Goal: Task Accomplishment & Management: Complete application form

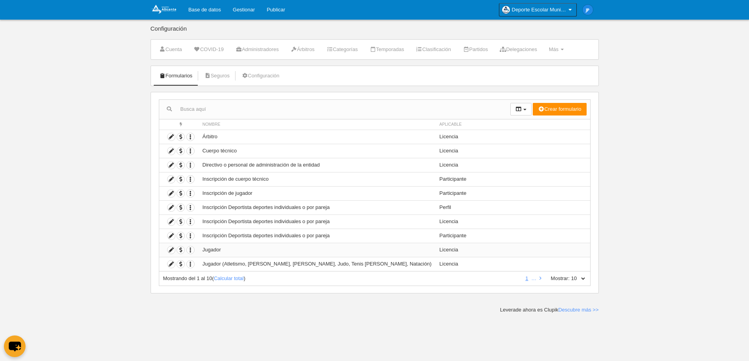
click at [211, 251] on td "Jugador" at bounding box center [316, 250] width 237 height 14
click at [172, 250] on icon at bounding box center [170, 249] width 7 height 7
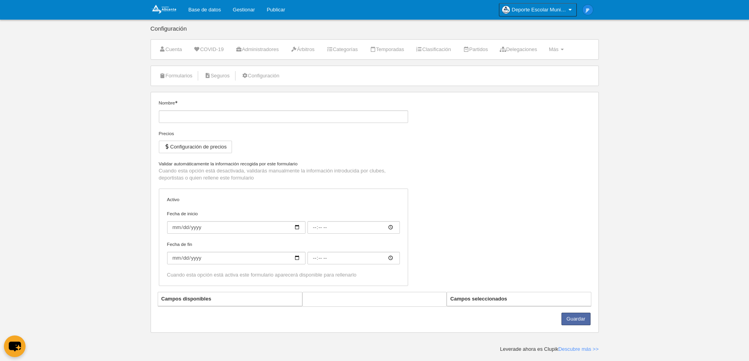
type input "Jugador"
select select "selected"
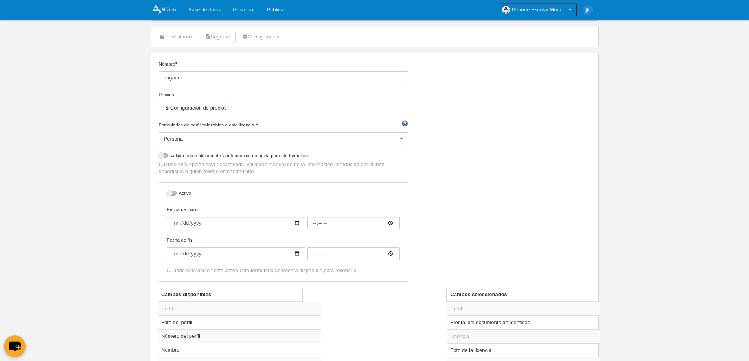
scroll to position [39, 0]
click at [161, 156] on div at bounding box center [163, 155] width 9 height 5
click at [161, 156] on input "checkbox" at bounding box center [161, 157] width 5 height 5
checkbox input "true"
click at [169, 191] on div at bounding box center [171, 193] width 9 height 5
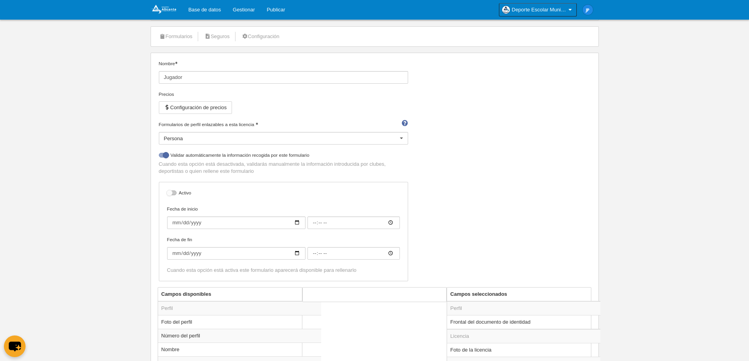
click at [169, 193] on input "checkbox" at bounding box center [169, 195] width 5 height 5
checkbox input "true"
click at [131, 191] on body "Base de datos Gestionar Publicar Deporte Escolar Municipal de Alicante Ajustes …" at bounding box center [374, 141] width 749 height 361
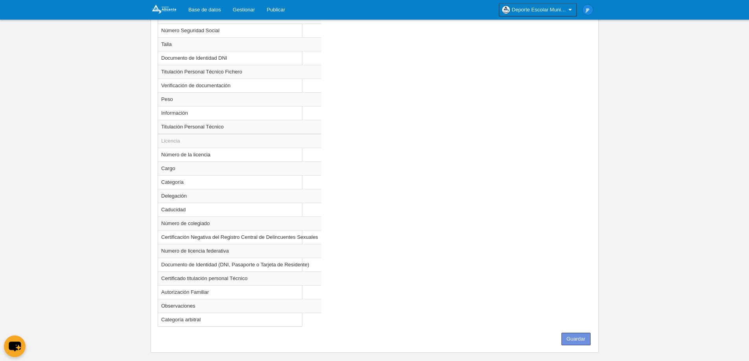
scroll to position [618, 0]
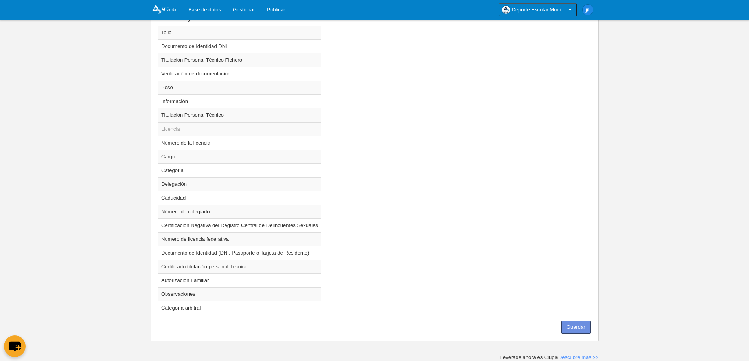
click at [572, 325] on button "Guardar" at bounding box center [575, 327] width 29 height 13
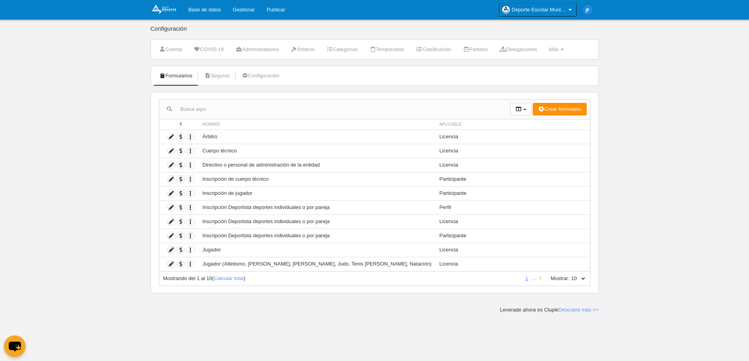
click at [541, 279] on link at bounding box center [540, 279] width 5 height 6
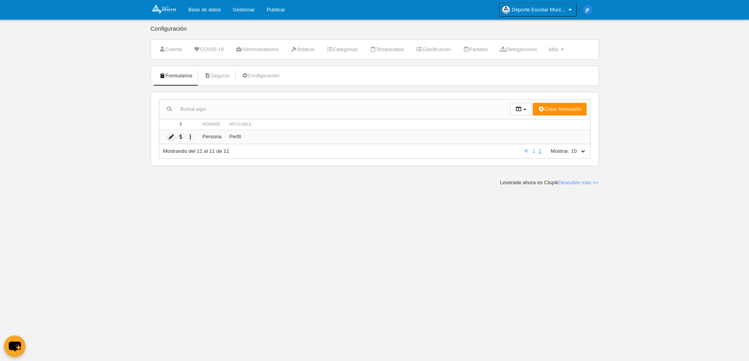
click at [173, 137] on icon at bounding box center [170, 136] width 7 height 7
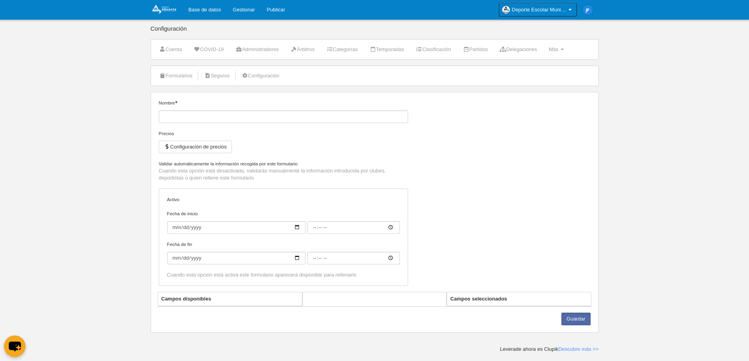
type input "Persona"
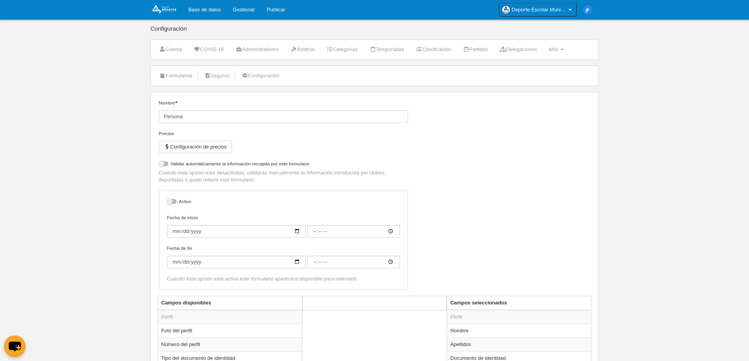
click at [283, 78] on li "Configuración" at bounding box center [260, 76] width 46 height 20
click at [279, 75] on link "Configuración" at bounding box center [260, 76] width 46 height 12
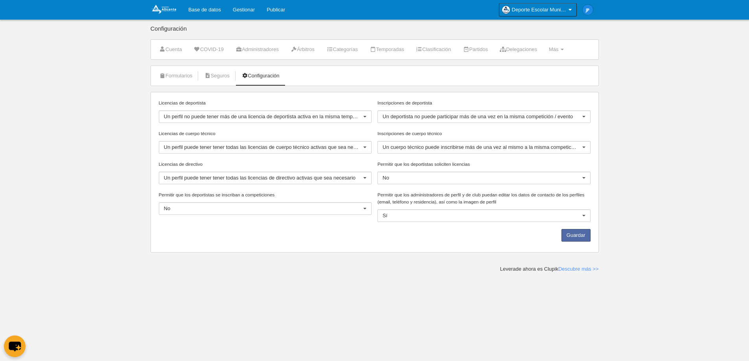
click at [281, 131] on label "Licencias de cuerpo técnico" at bounding box center [265, 133] width 213 height 7
click at [164, 144] on input "Licencias de cuerpo técnico" at bounding box center [164, 147] width 0 height 7
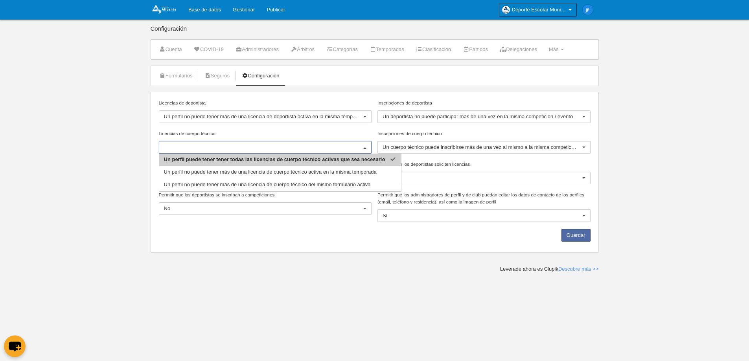
click at [281, 131] on label "Licencias de cuerpo técnico" at bounding box center [265, 133] width 213 height 7
click at [281, 144] on input "Licencias de cuerpo técnico" at bounding box center [261, 147] width 195 height 7
click at [115, 119] on body "Base de datos Gestionar Publicar Deporte Escolar Municipal de Alicante Ajustes …" at bounding box center [374, 180] width 749 height 361
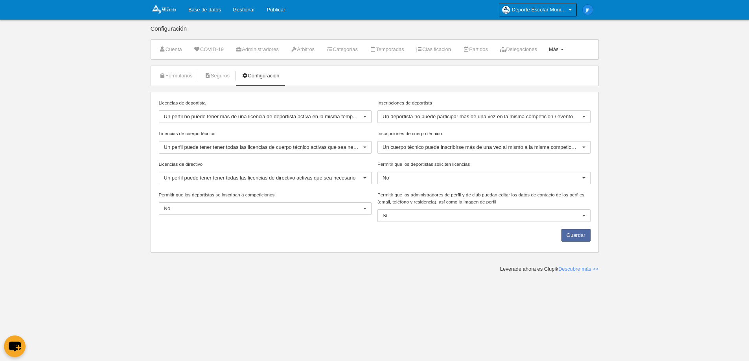
click at [568, 51] on link "Más Menú" at bounding box center [556, 50] width 24 height 12
click at [544, 72] on link "Formularios" at bounding box center [530, 68] width 73 height 13
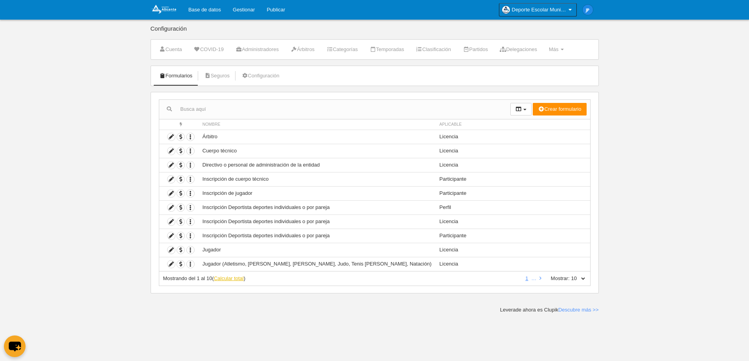
click at [230, 279] on link "Calcular total" at bounding box center [229, 279] width 30 height 6
click at [190, 251] on icon "button" at bounding box center [190, 249] width 7 height 7
click at [171, 250] on icon at bounding box center [170, 249] width 7 height 7
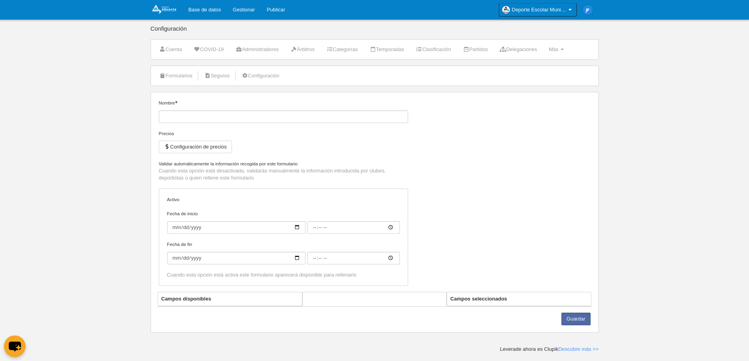
type input "Jugador"
checkbox input "true"
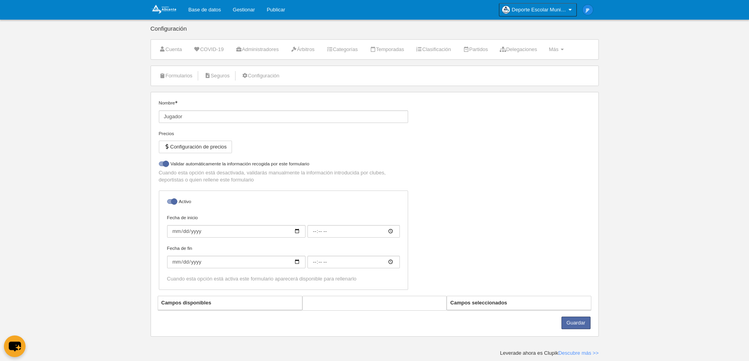
select select "selected"
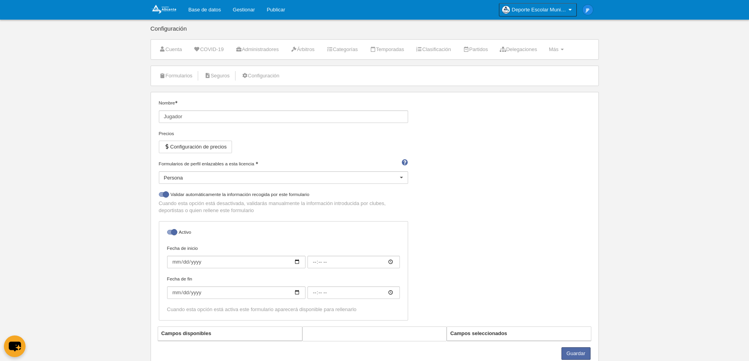
click at [275, 173] on div "Persona" at bounding box center [283, 177] width 249 height 13
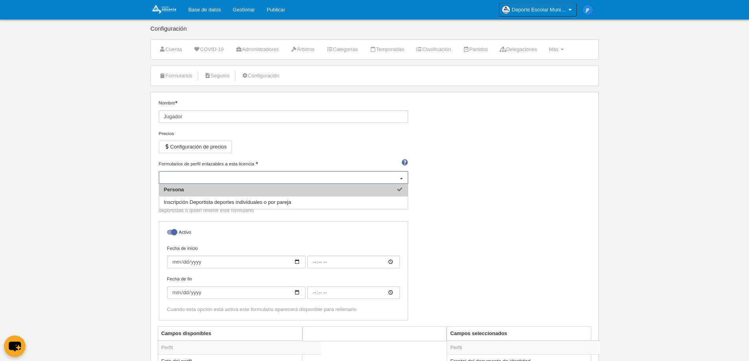
click at [275, 173] on div "Persona" at bounding box center [283, 177] width 249 height 13
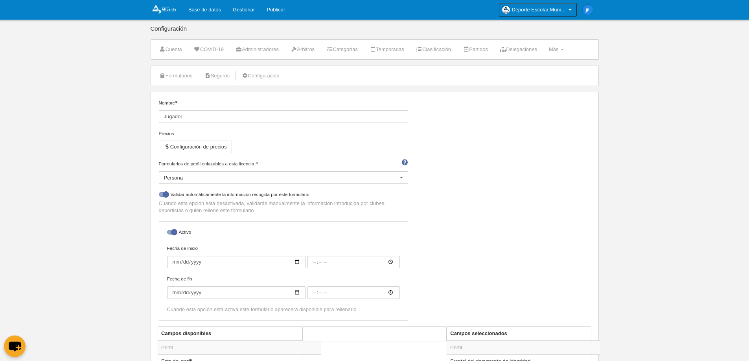
click at [491, 182] on div "Nombre Jugador Precios Configuración de precios Formularios de perfil enlazable…" at bounding box center [374, 212] width 437 height 227
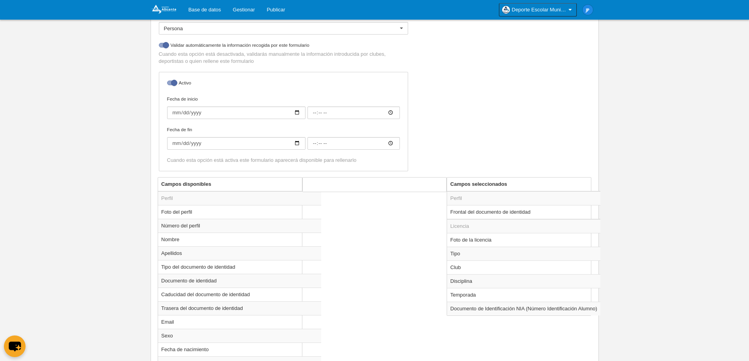
scroll to position [157, 0]
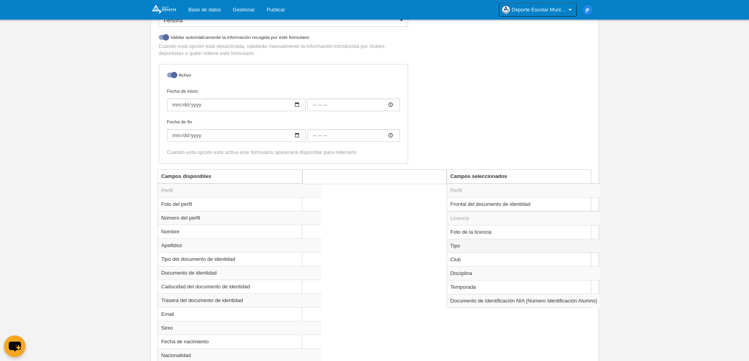
click at [480, 241] on td "Tipo" at bounding box center [523, 246] width 153 height 14
radio input "true"
select select "player"
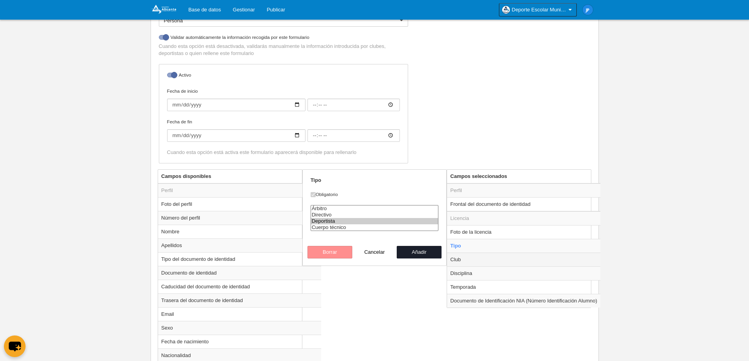
click at [481, 262] on td "Club" at bounding box center [523, 260] width 153 height 14
radio input "false"
radio input "true"
select select
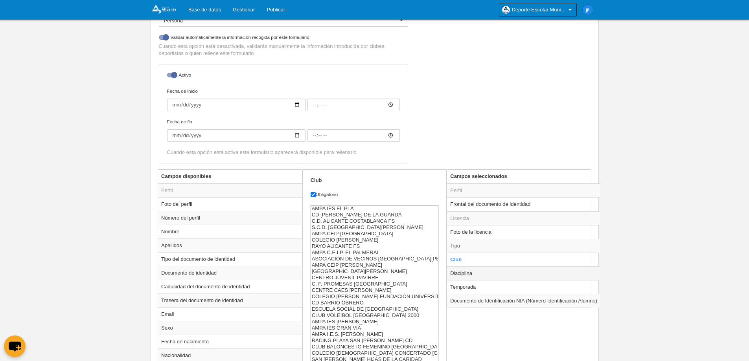
click at [481, 271] on td "Disciplina" at bounding box center [523, 273] width 153 height 14
radio input "false"
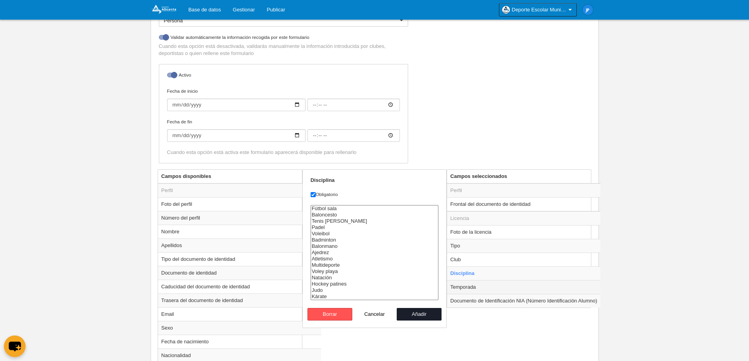
click at [481, 281] on td "Temporada" at bounding box center [523, 287] width 153 height 14
radio input "false"
radio input "true"
select select "8607"
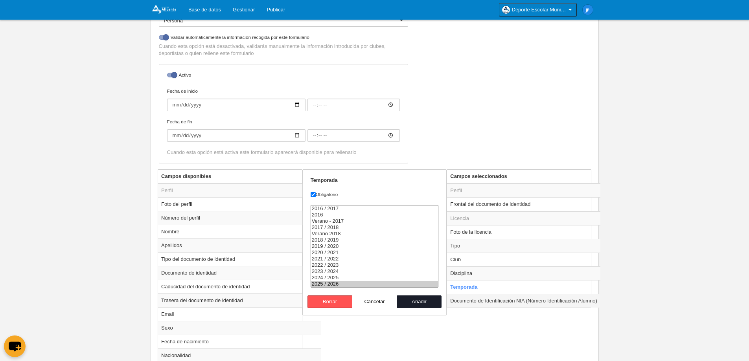
click at [481, 296] on td "Documento de Identificación NIA (Número Identificación Alumno)" at bounding box center [523, 301] width 153 height 14
radio input "false"
radio input "true"
checkbox input "false"
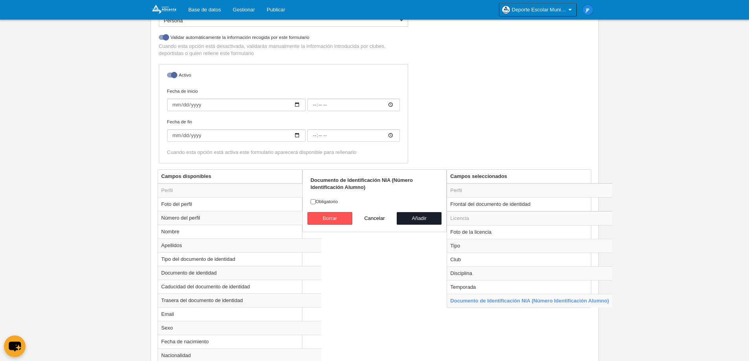
click at [474, 115] on div "Nombre Jugador Precios Configuración de precios Formularios de perfil enlazable…" at bounding box center [374, 55] width 437 height 227
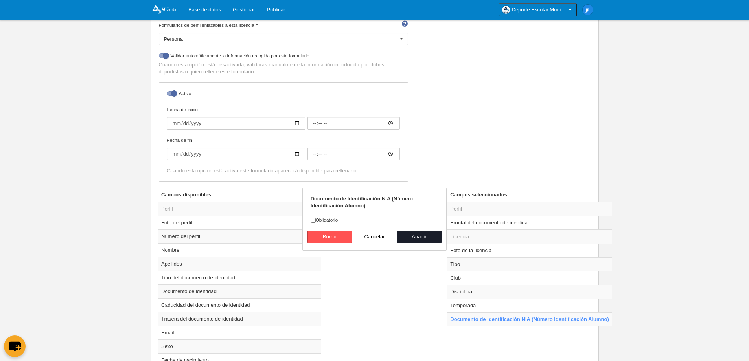
scroll to position [118, 0]
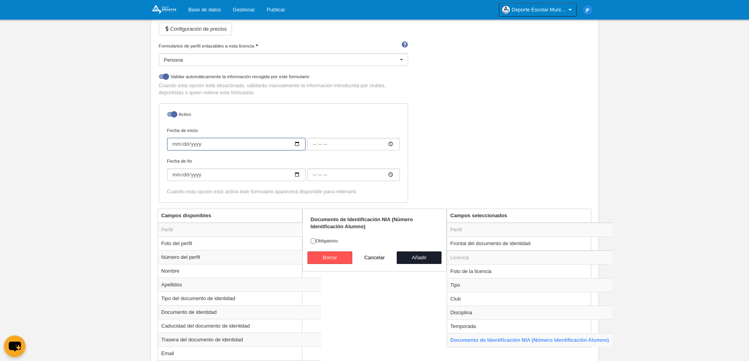
click at [295, 145] on input "Fecha de inicio" at bounding box center [236, 144] width 138 height 13
type input "2025-09-01"
type input "00:00"
type input "2025-09-01"
click at [296, 176] on input "Fecha de fin" at bounding box center [236, 175] width 138 height 13
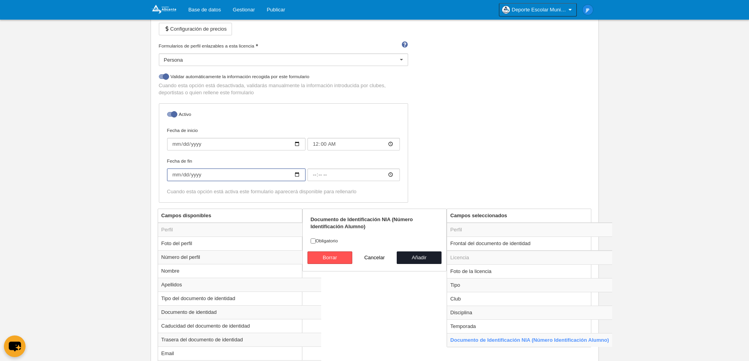
type input "2025-10-09"
type input "00:00"
type input "2026-06-01"
click at [450, 145] on div "Nombre Jugador Precios Configuración de precios Formularios de perfil enlazable…" at bounding box center [374, 95] width 437 height 227
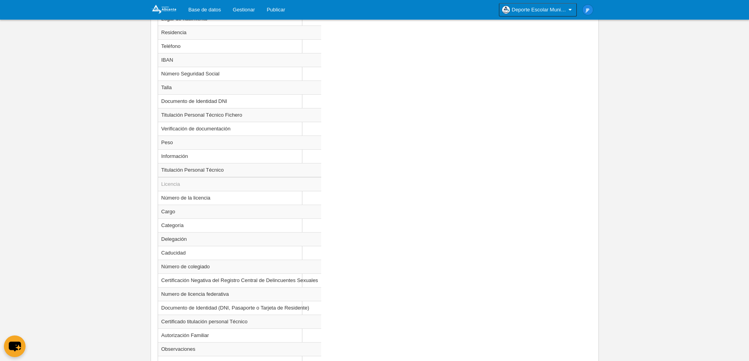
scroll to position [618, 0]
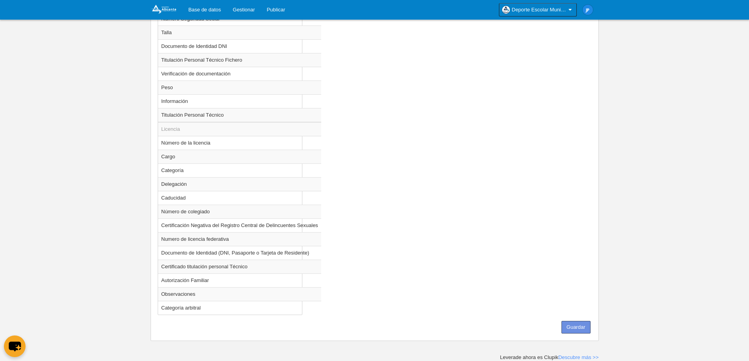
click at [584, 325] on button "Guardar" at bounding box center [575, 327] width 29 height 13
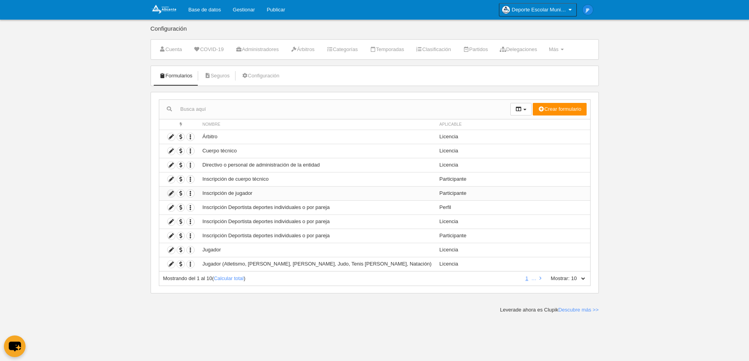
click at [170, 193] on icon at bounding box center [170, 193] width 7 height 7
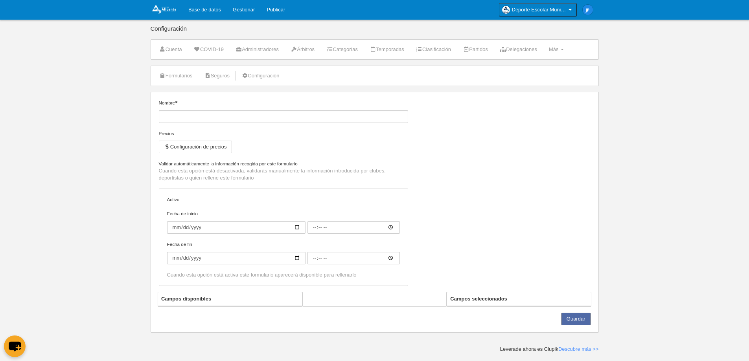
type input "Inscripción de jugador"
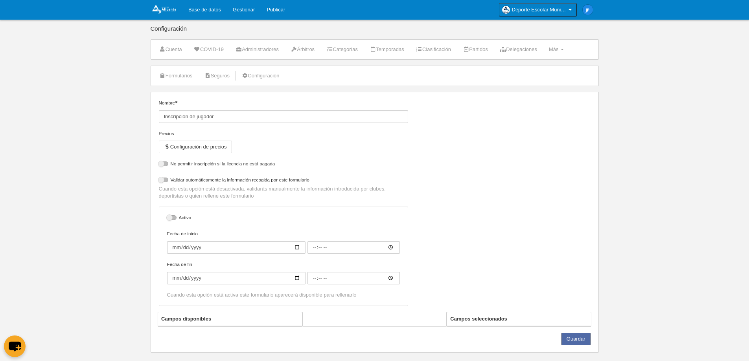
select select "selected"
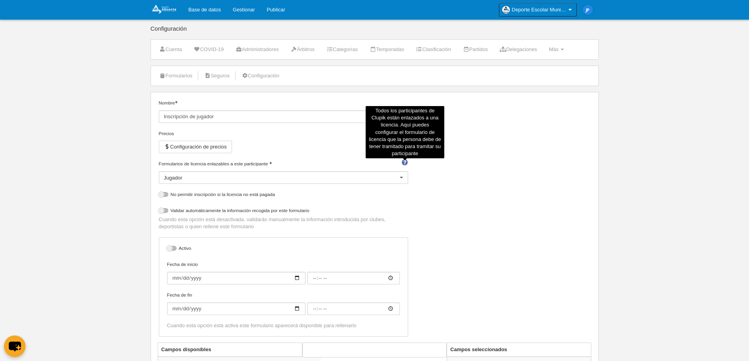
click at [405, 162] on span at bounding box center [405, 162] width 6 height 5
click at [164, 183] on input "Formularios de licencia enlazables a este participante" at bounding box center [164, 186] width 0 height 7
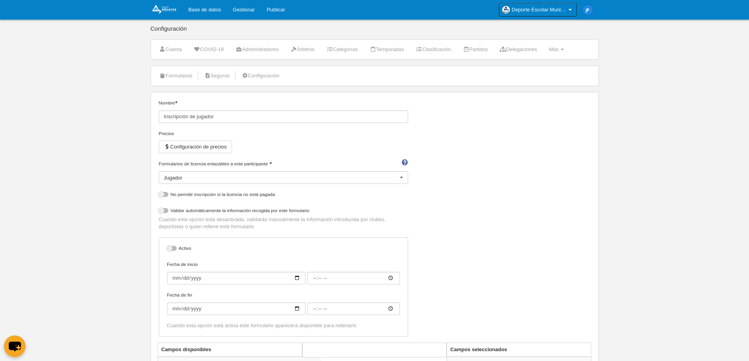
click at [405, 162] on span at bounding box center [405, 162] width 6 height 5
click at [164, 183] on input "Formularios de licencia enlazables a este participante" at bounding box center [164, 186] width 0 height 7
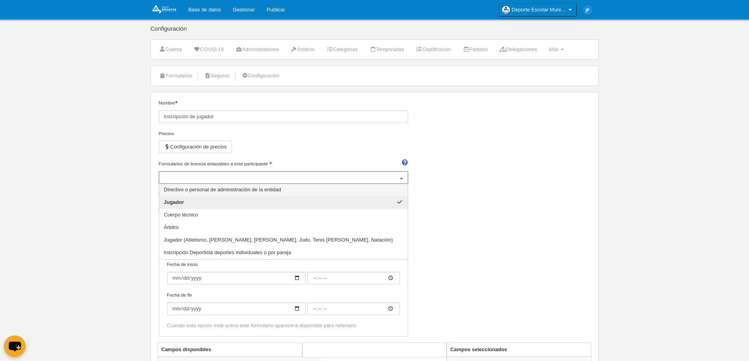
click at [547, 216] on div "Nombre Inscripción de jugador Precios Configuración de precios Formularios de l…" at bounding box center [374, 220] width 437 height 243
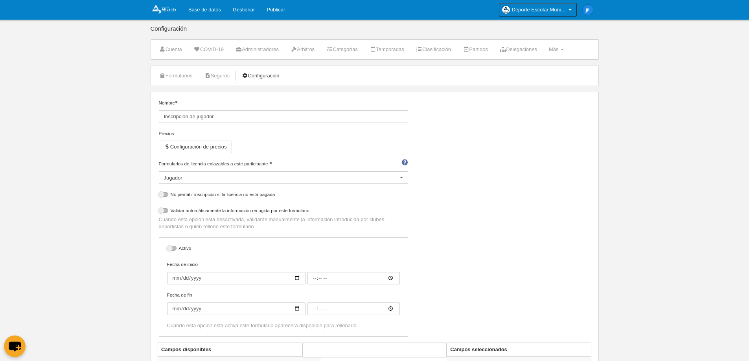
click at [265, 74] on link "Configuración" at bounding box center [260, 76] width 46 height 12
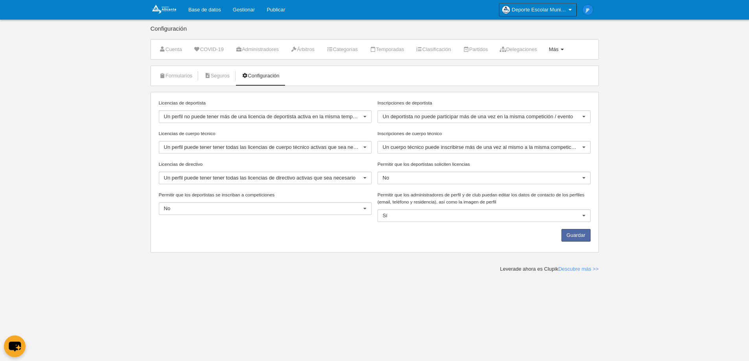
click at [568, 51] on link "Más Menú" at bounding box center [556, 50] width 24 height 12
click at [662, 112] on body "Base de datos Gestionar Publicar Deporte Escolar Municipal de Alicante Ajustes …" at bounding box center [374, 180] width 749 height 361
click at [180, 78] on link "Formularios" at bounding box center [176, 76] width 42 height 12
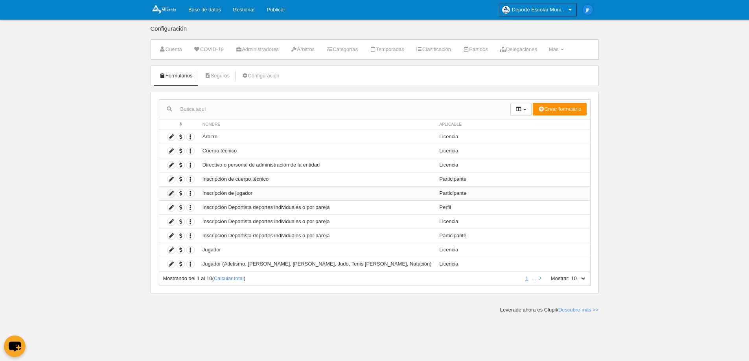
click at [170, 194] on icon at bounding box center [170, 193] width 7 height 7
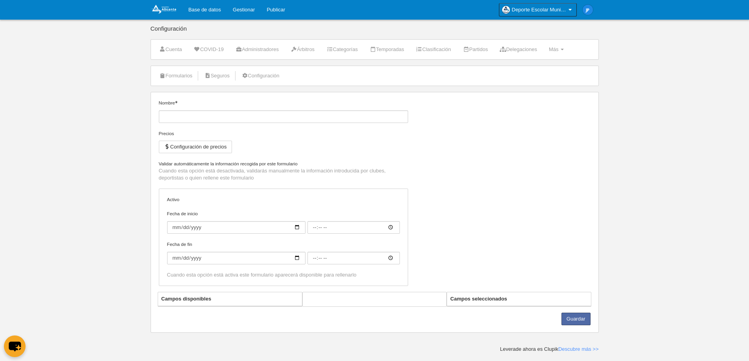
type input "Inscripción de jugador"
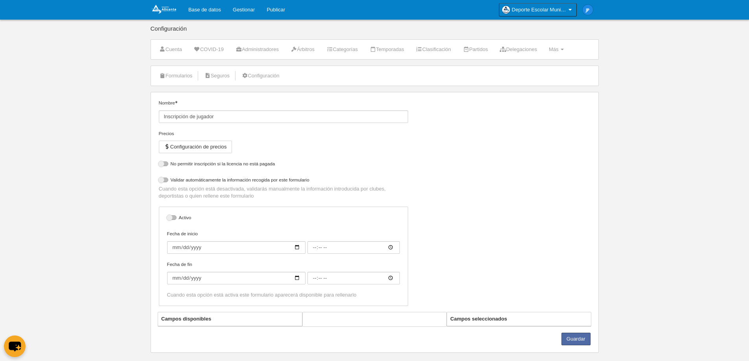
select select "selected"
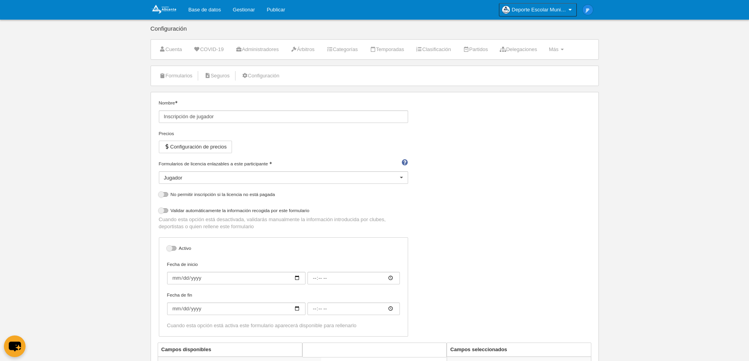
click at [374, 180] on div "Jugador" at bounding box center [283, 177] width 249 height 13
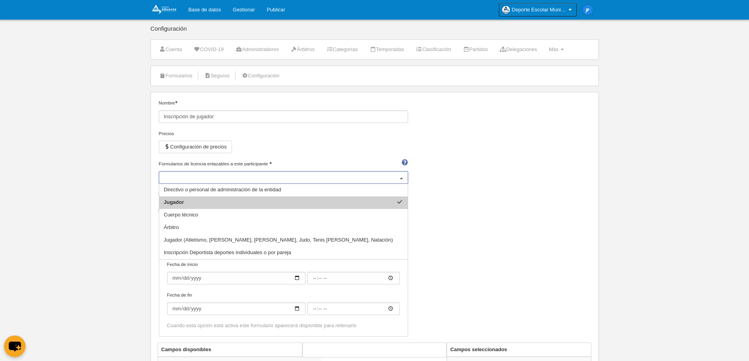
click at [478, 201] on div "Nombre Inscripción de jugador Precios Configuración de precios Formularios de l…" at bounding box center [374, 220] width 437 height 243
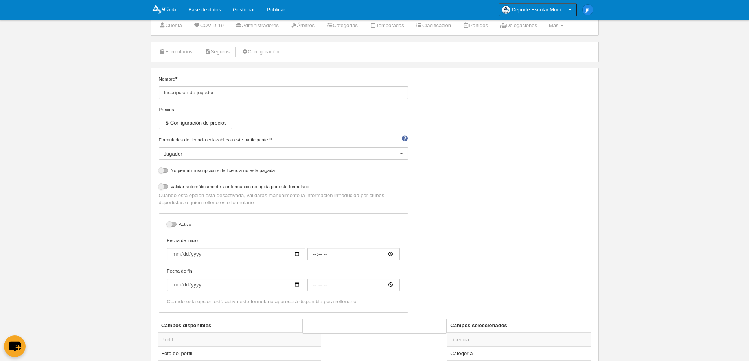
scroll to position [39, 0]
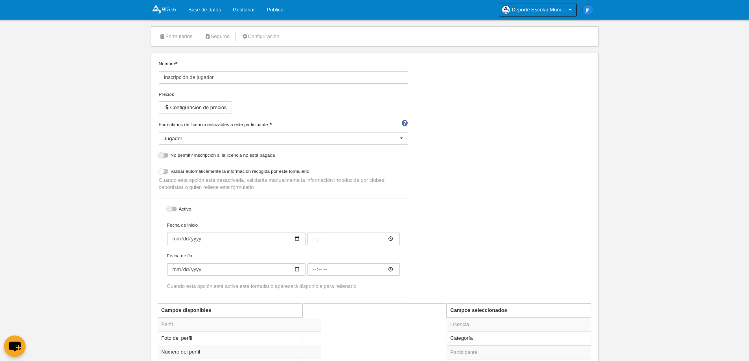
click at [163, 174] on div at bounding box center [163, 171] width 9 height 5
click at [163, 174] on input "checkbox" at bounding box center [161, 173] width 5 height 5
checkbox input "true"
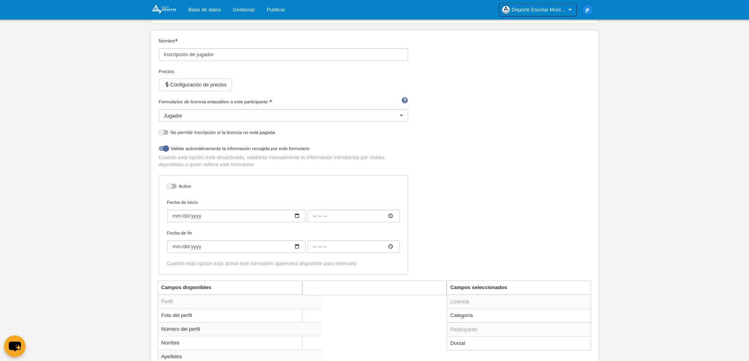
scroll to position [79, 0]
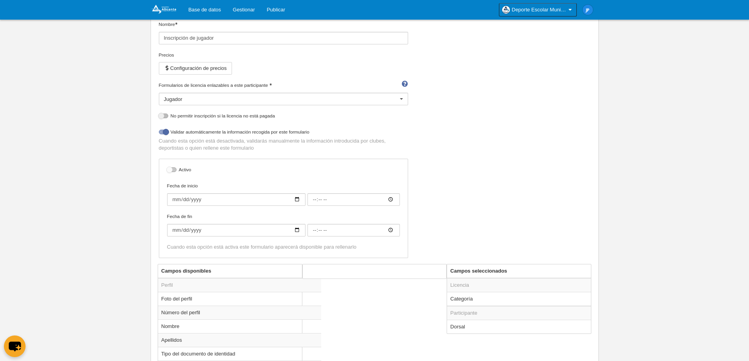
click at [167, 167] on div at bounding box center [171, 169] width 9 height 5
click at [167, 169] on input "checkbox" at bounding box center [169, 171] width 5 height 5
checkbox input "true"
click at [173, 201] on input "Fecha de inicio" at bounding box center [236, 199] width 138 height 13
click at [124, 201] on body "Base de datos Gestionar Publicar Deporte Escolar Municipal de Alicante Ajustes …" at bounding box center [374, 101] width 749 height 361
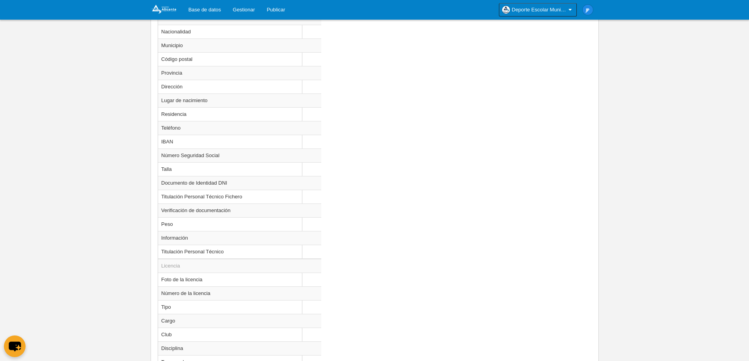
scroll to position [717, 0]
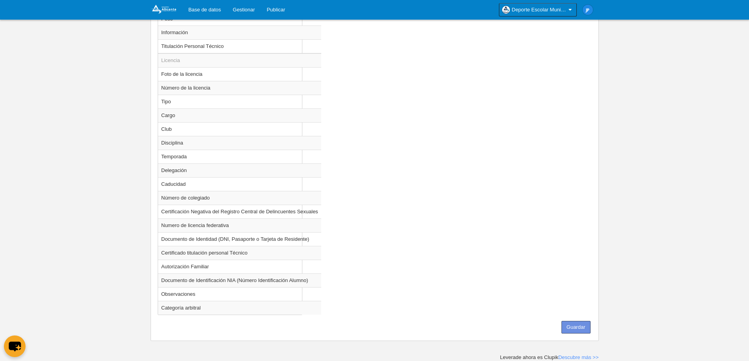
click at [586, 322] on button "Guardar" at bounding box center [575, 327] width 29 height 13
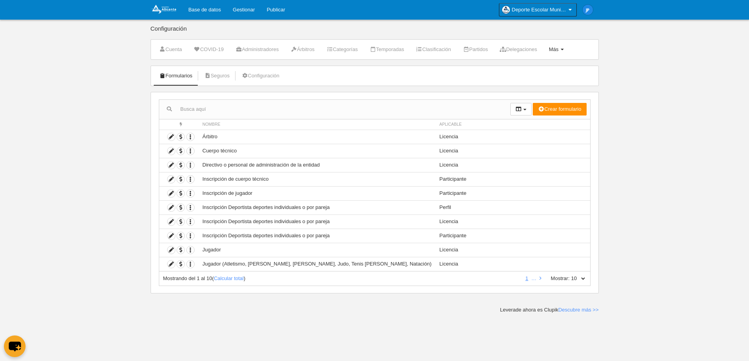
click at [568, 50] on link "Más Menú" at bounding box center [556, 50] width 24 height 12
click at [192, 193] on icon "button" at bounding box center [190, 193] width 7 height 7
click at [172, 193] on icon at bounding box center [170, 193] width 7 height 7
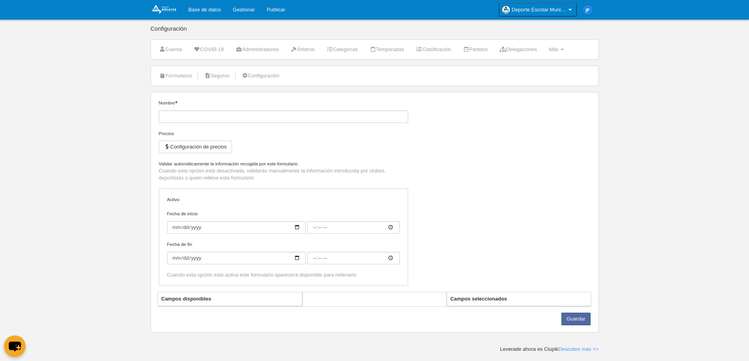
type input "Inscripción de jugador"
checkbox input "true"
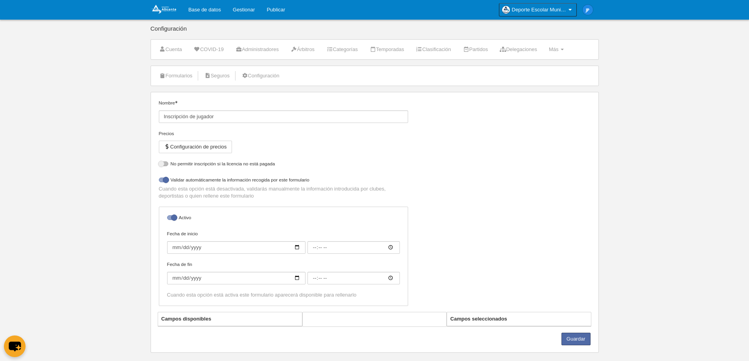
select select "selected"
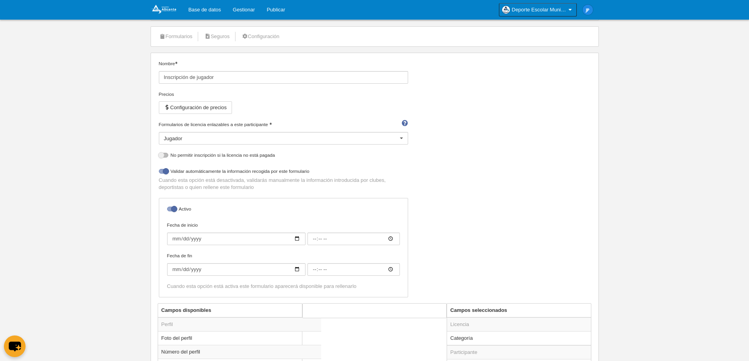
scroll to position [79, 0]
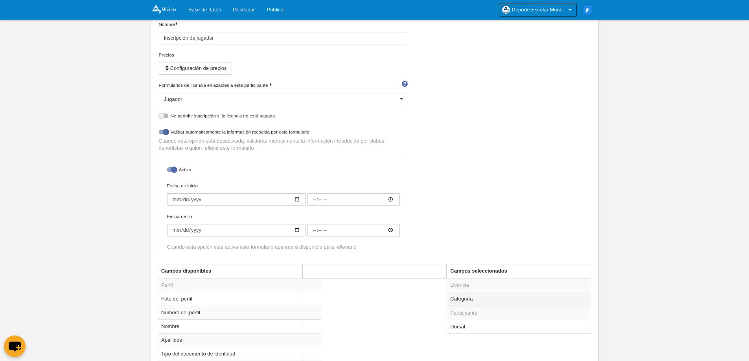
click at [474, 302] on td "Categoría" at bounding box center [519, 299] width 144 height 14
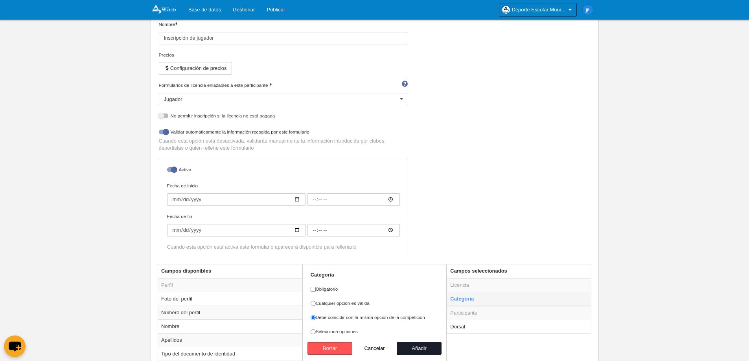
click at [474, 302] on td "Categoría" at bounding box center [519, 299] width 144 height 14
click at [474, 312] on td "Participante" at bounding box center [519, 313] width 144 height 14
click at [420, 347] on button "Añadir" at bounding box center [419, 348] width 45 height 13
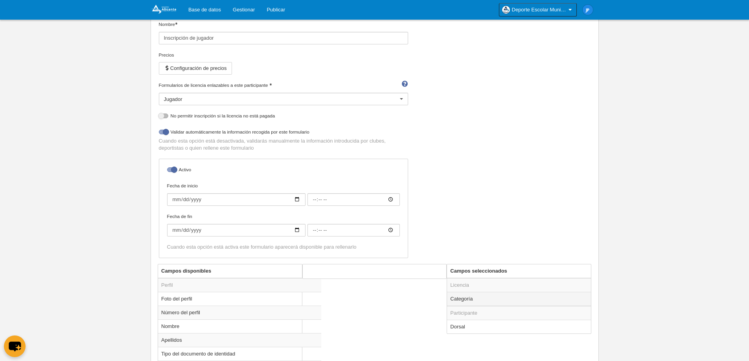
click at [477, 300] on td "Categoría" at bounding box center [519, 299] width 144 height 14
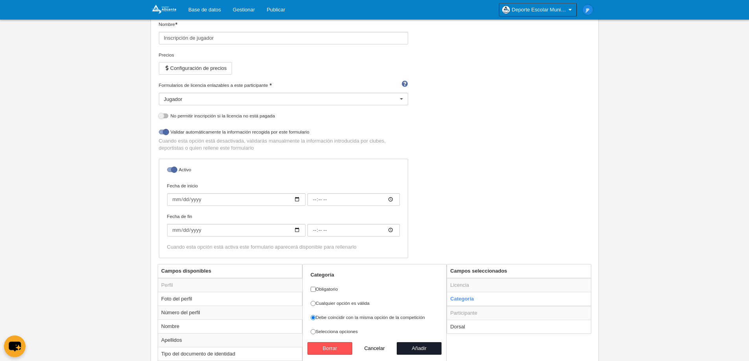
click at [629, 211] on body "Base de datos Gestionar Publicar Deporte Escolar Municipal de Alicante Ajustes …" at bounding box center [374, 101] width 749 height 361
click at [429, 349] on button "Añadir" at bounding box center [419, 348] width 45 height 13
radio input "false"
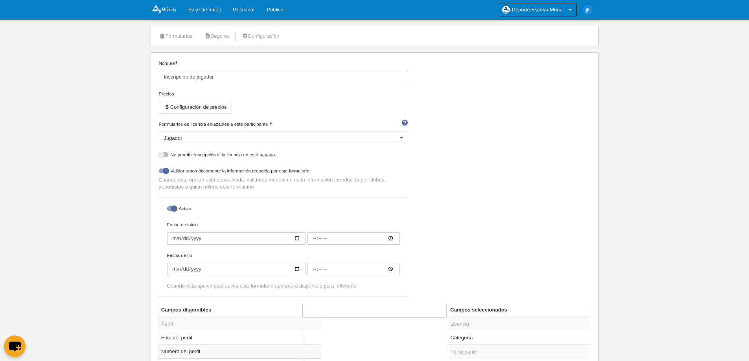
scroll to position [39, 0]
click at [402, 138] on div at bounding box center [401, 138] width 13 height 13
click at [476, 174] on div "Nombre Inscripción de jugador Precios Configuración de precios Formularios de l…" at bounding box center [374, 181] width 437 height 243
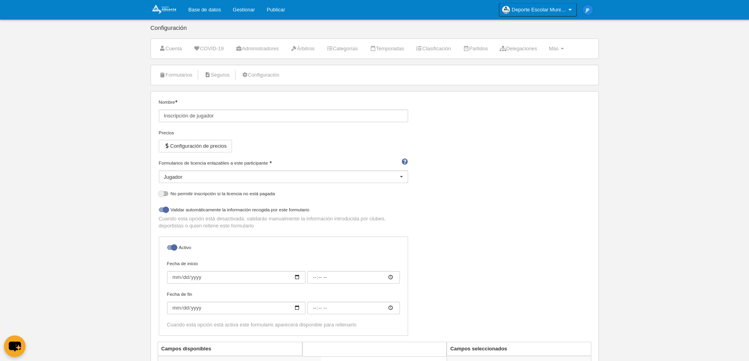
scroll to position [0, 0]
click at [282, 79] on link "Configuración" at bounding box center [260, 76] width 46 height 12
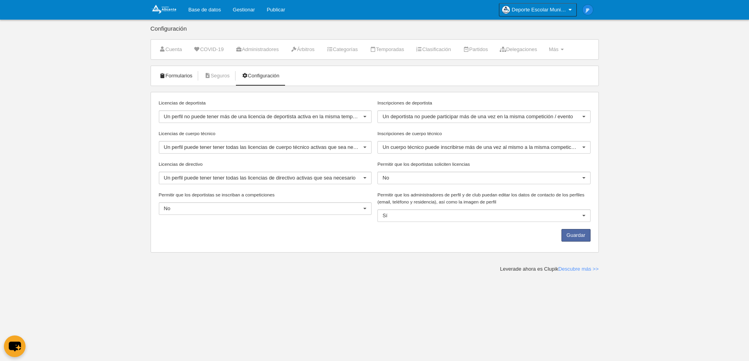
click at [164, 78] on icon at bounding box center [162, 75] width 6 height 5
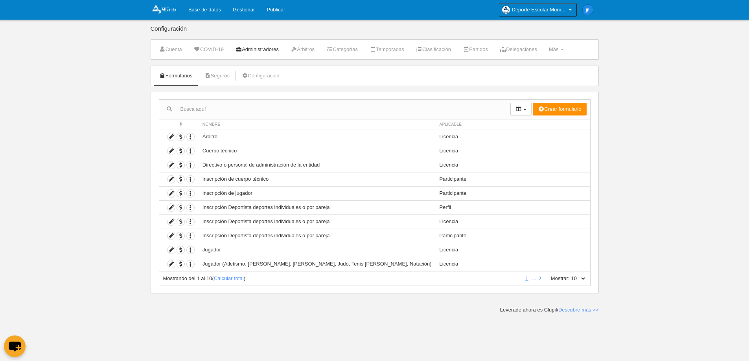
click at [253, 48] on link "Administradores" at bounding box center [257, 50] width 52 height 12
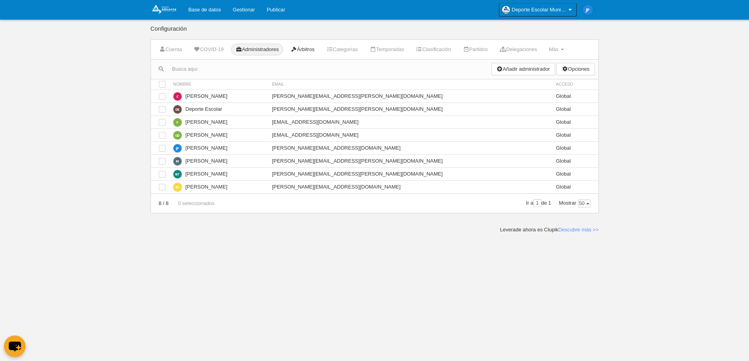
click at [297, 47] on icon at bounding box center [293, 49] width 6 height 5
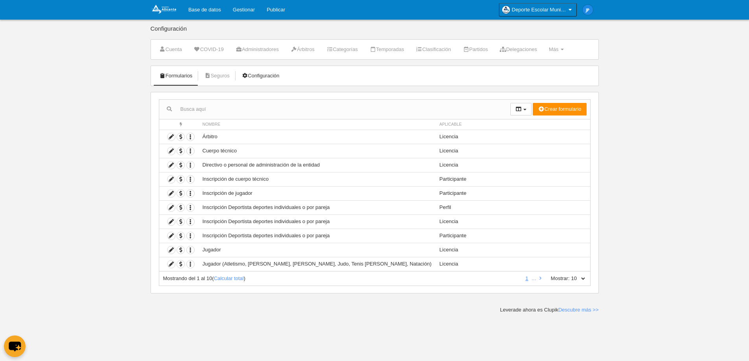
click at [264, 75] on link "Configuración" at bounding box center [260, 76] width 46 height 12
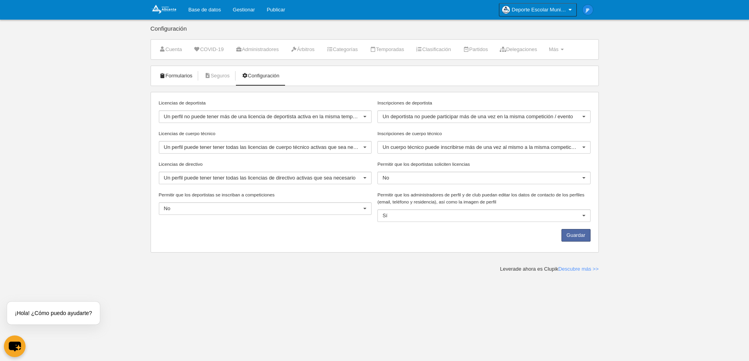
click at [191, 77] on link "Formularios" at bounding box center [176, 76] width 42 height 12
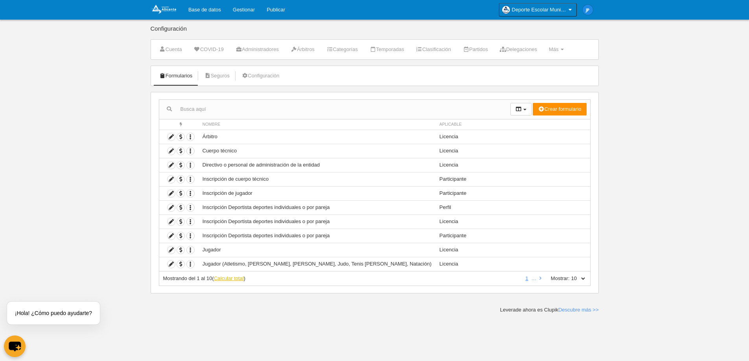
click at [231, 279] on link "Calcular total" at bounding box center [229, 279] width 30 height 6
click at [188, 251] on icon "button" at bounding box center [190, 249] width 7 height 7
click at [170, 251] on icon at bounding box center [170, 249] width 7 height 7
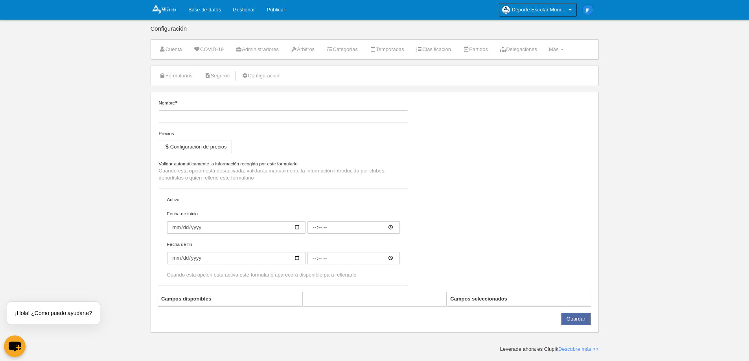
type input "Jugador"
checkbox input "true"
type input "2025-09-01"
type input "00:00"
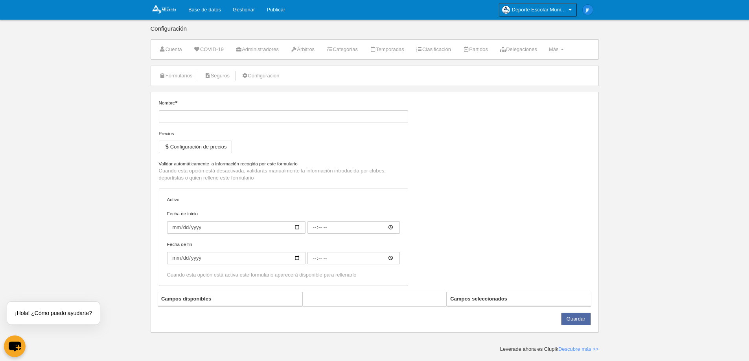
type input "2026-06-01"
type input "00:00"
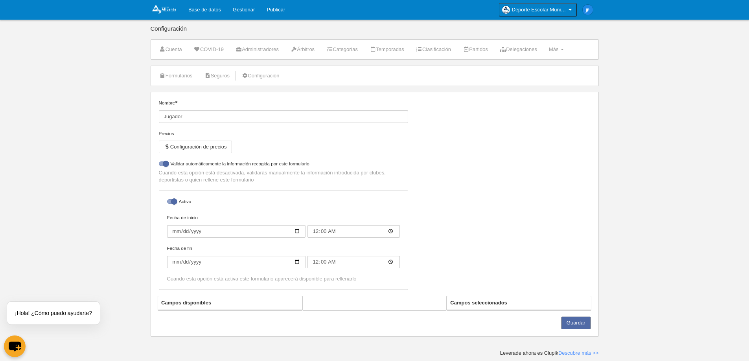
select select "selected"
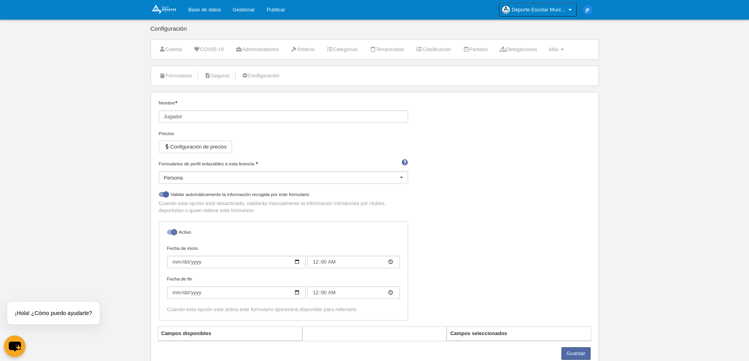
click at [171, 234] on div at bounding box center [171, 232] width 9 height 5
click at [171, 234] on input "checkbox" at bounding box center [169, 234] width 5 height 5
checkbox input "false"
click at [443, 185] on div "Nombre Jugador Precios Configuración de precios Formularios de perfil enlazable…" at bounding box center [374, 212] width 437 height 227
click at [195, 67] on li "Formularios" at bounding box center [176, 76] width 42 height 20
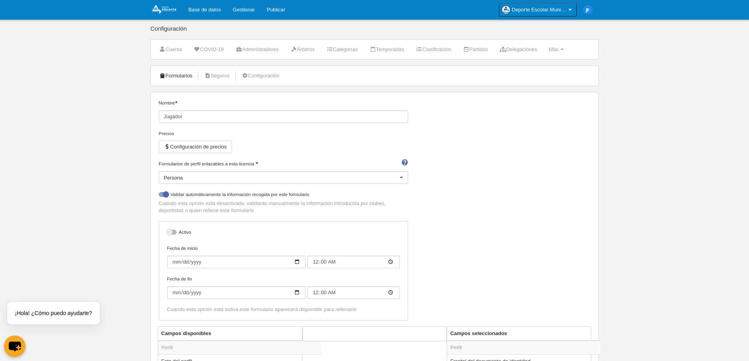
click at [185, 74] on link "Formularios" at bounding box center [176, 76] width 42 height 12
